Goal: Navigation & Orientation: Find specific page/section

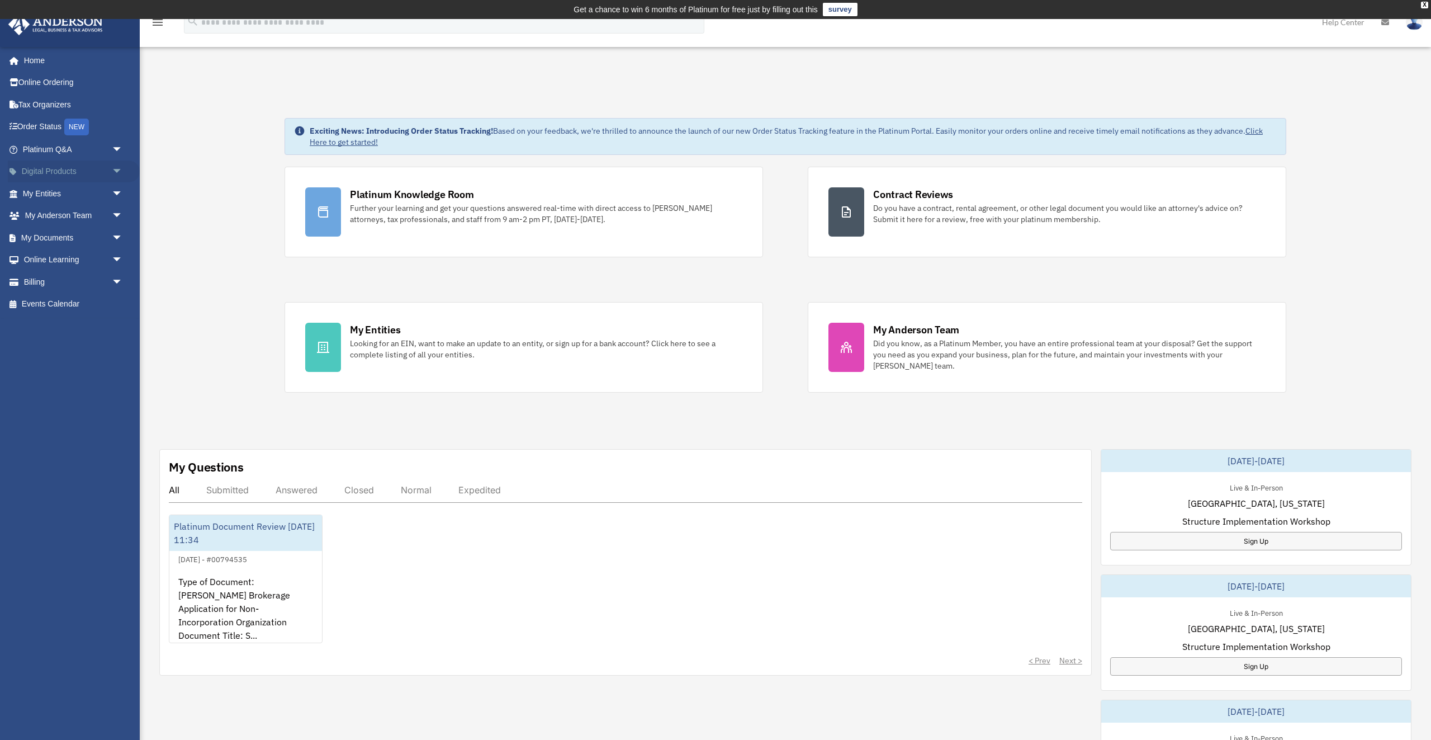
click at [43, 171] on link "Digital Products arrow_drop_down" at bounding box center [74, 171] width 132 height 22
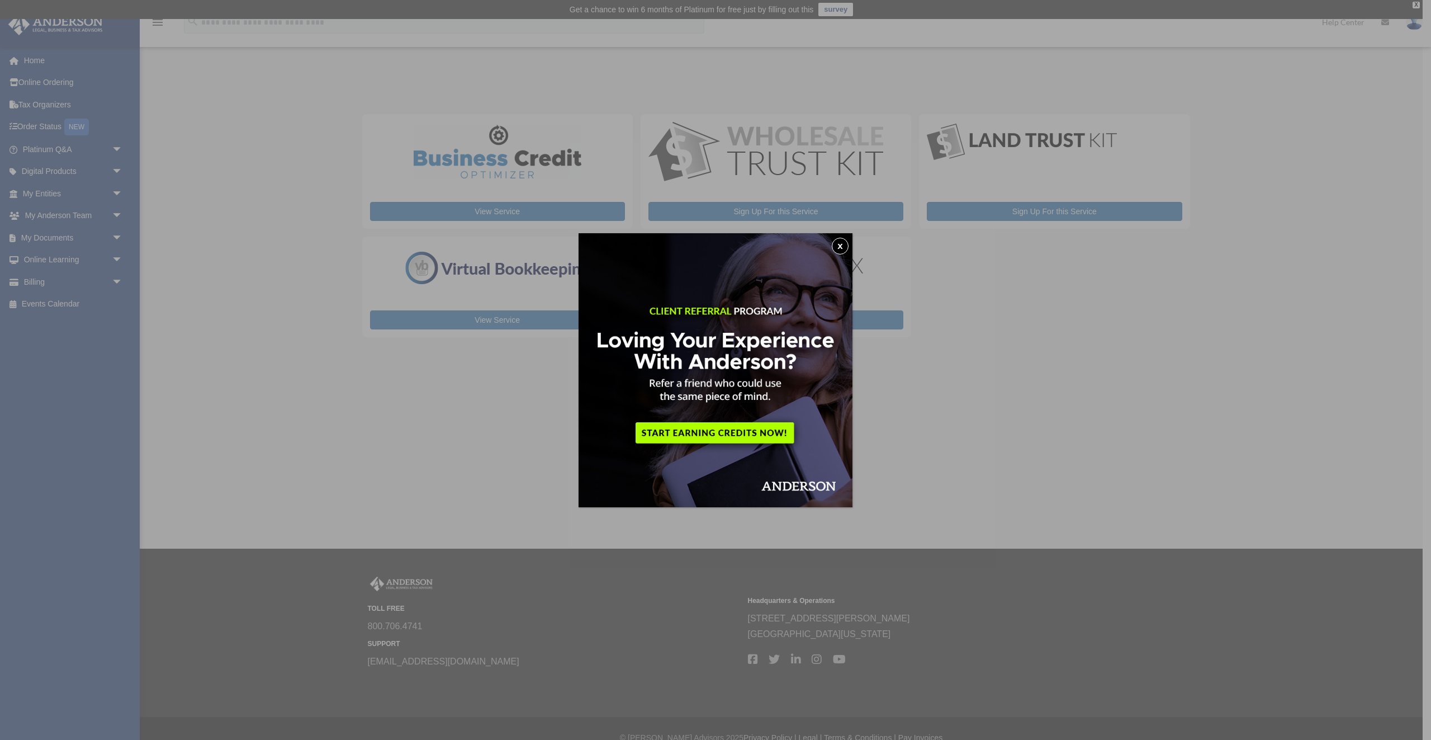
click at [849, 248] on img at bounding box center [716, 370] width 274 height 274
click at [842, 250] on button "x" at bounding box center [840, 246] width 17 height 17
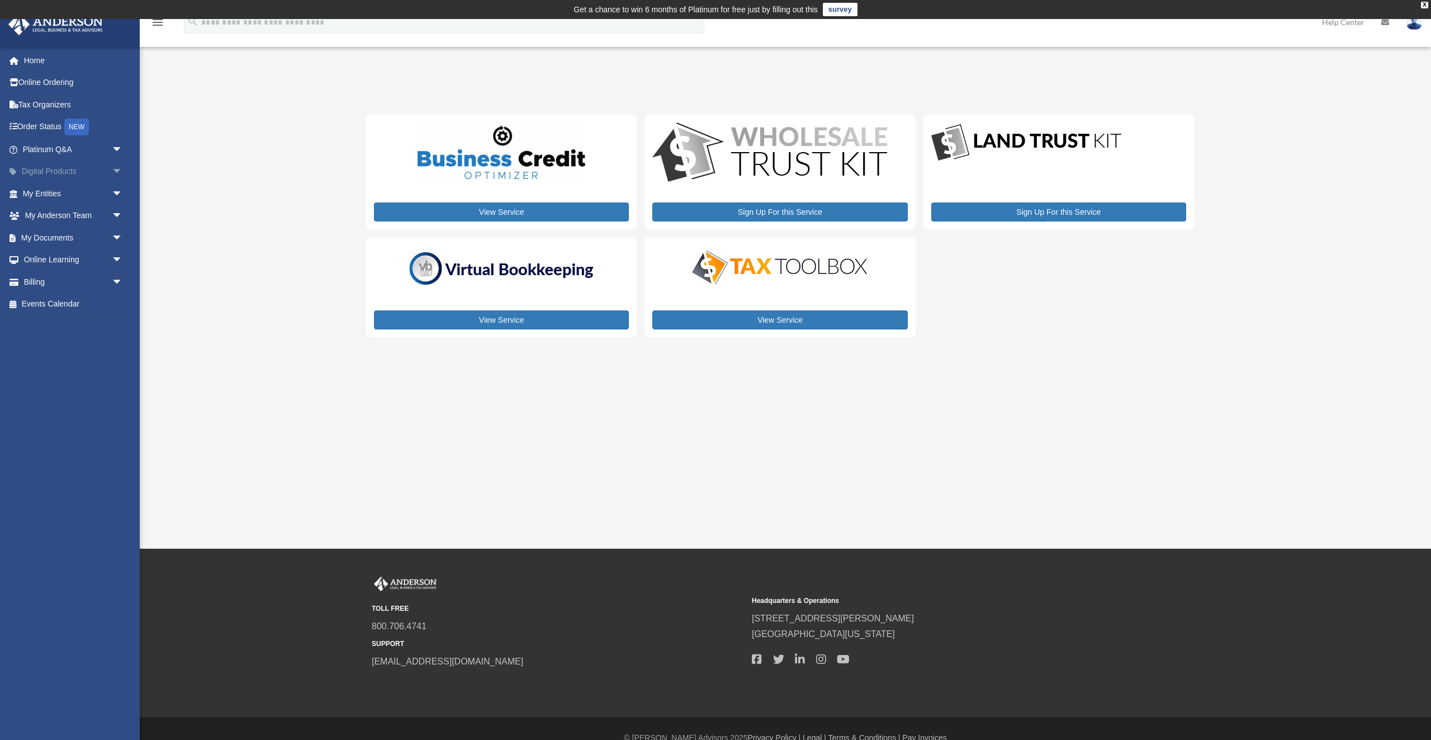
click at [115, 170] on span "arrow_drop_down" at bounding box center [123, 171] width 22 height 23
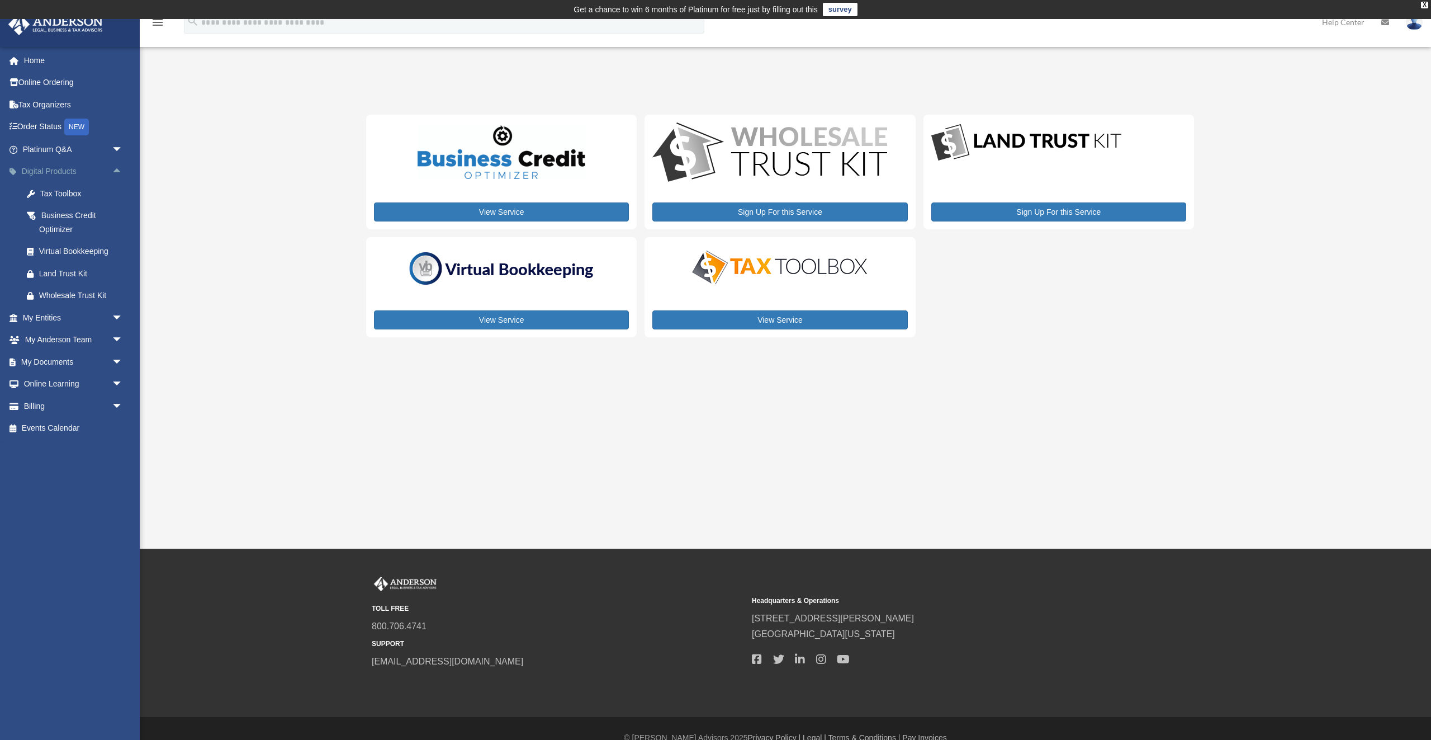
click at [61, 169] on link "Digital Products arrow_drop_up" at bounding box center [74, 171] width 132 height 22
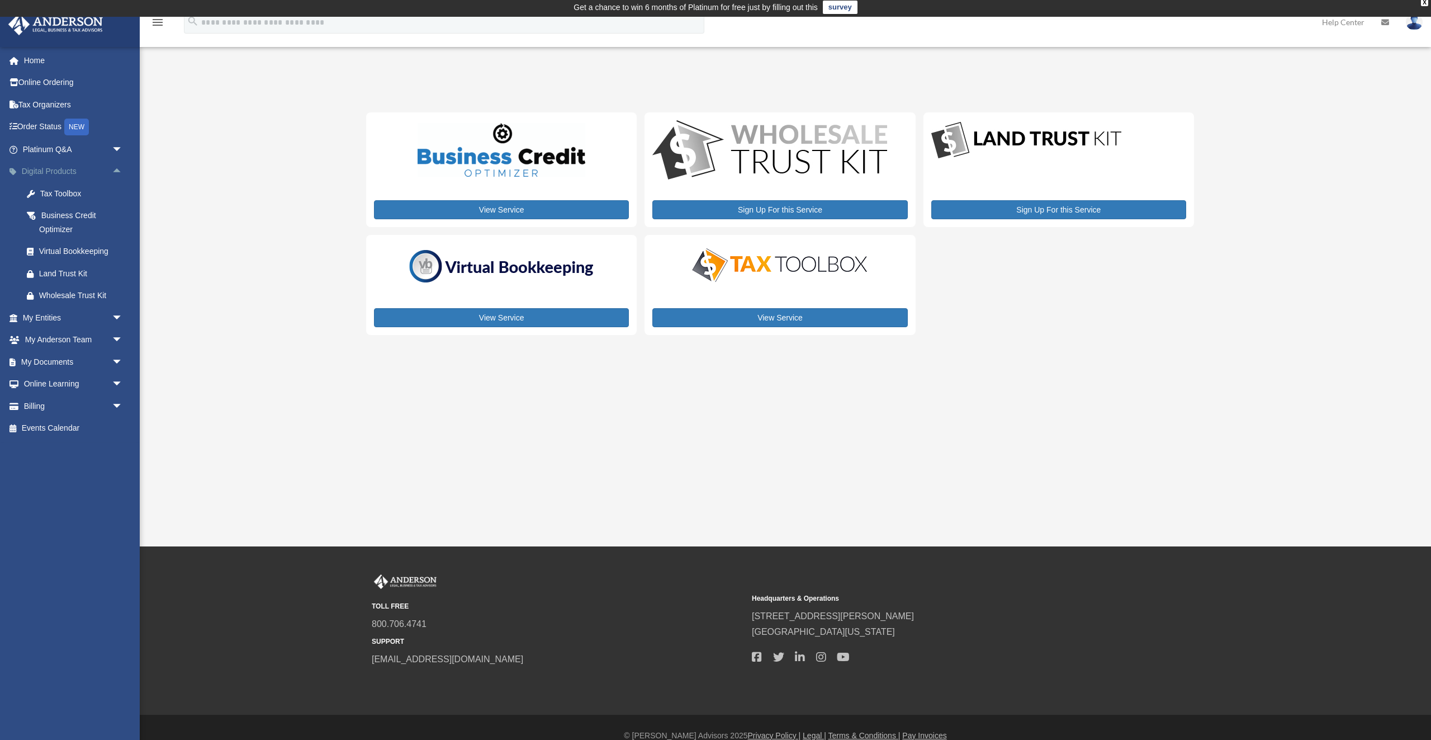
scroll to position [3, 0]
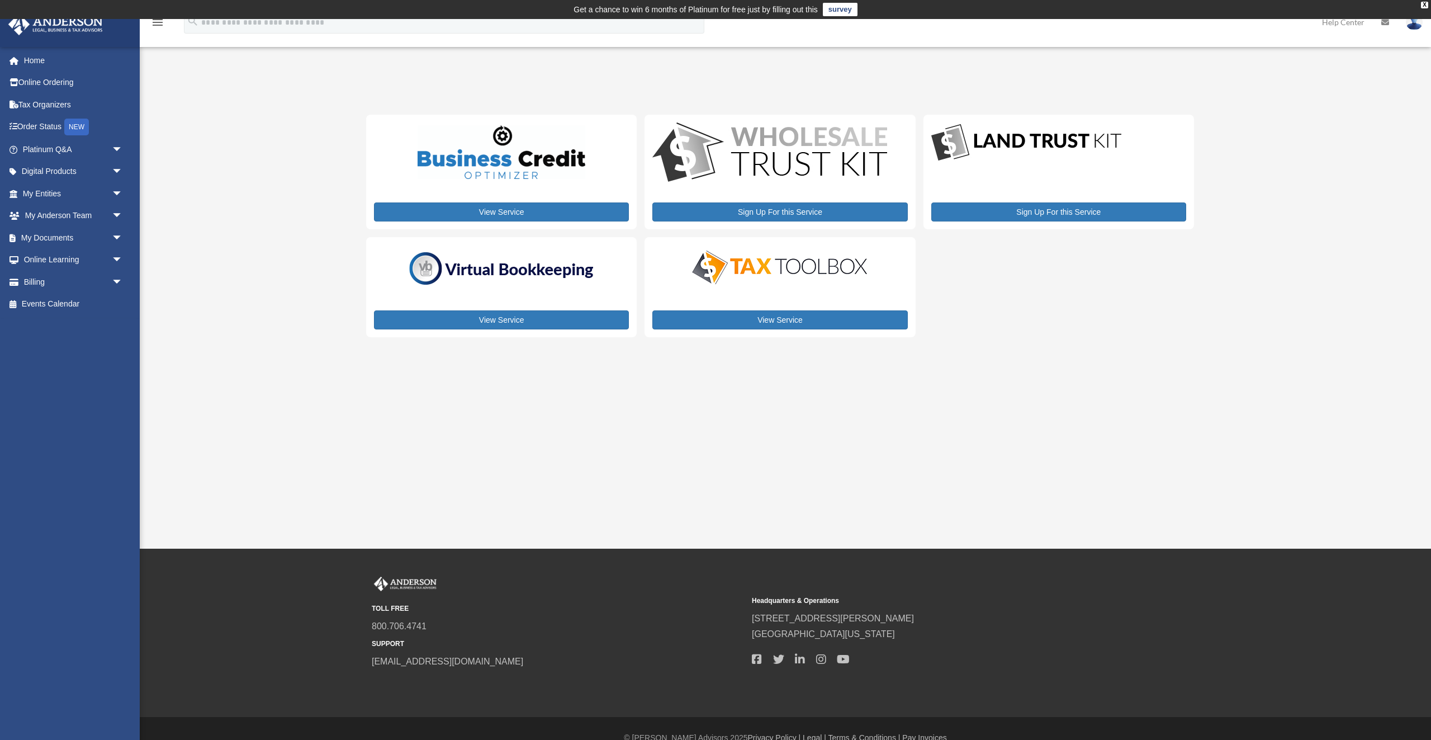
scroll to position [3, 0]
